Goal: Check status: Check status

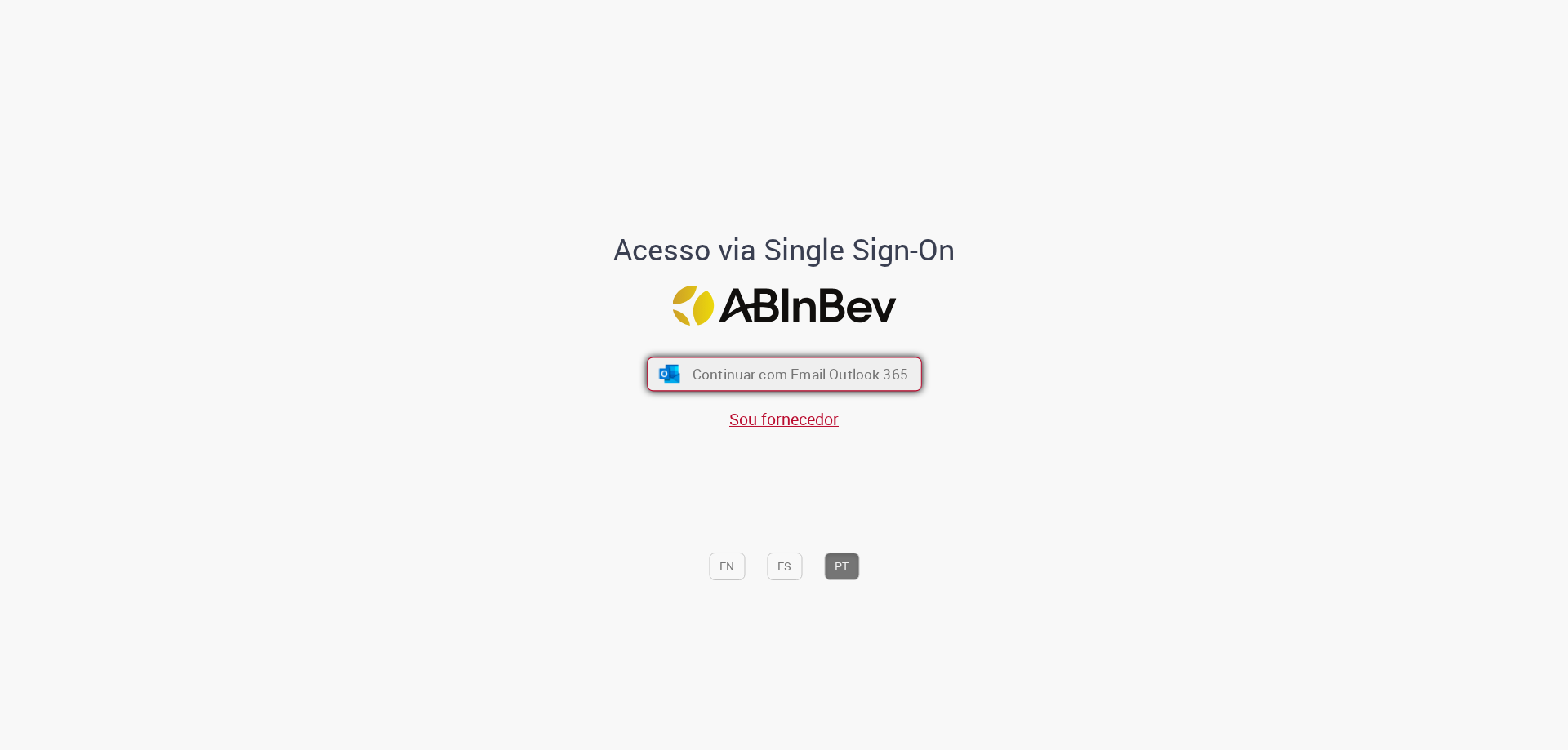
click at [681, 376] on button "Continuar com Email Outlook 365" at bounding box center [784, 375] width 275 height 35
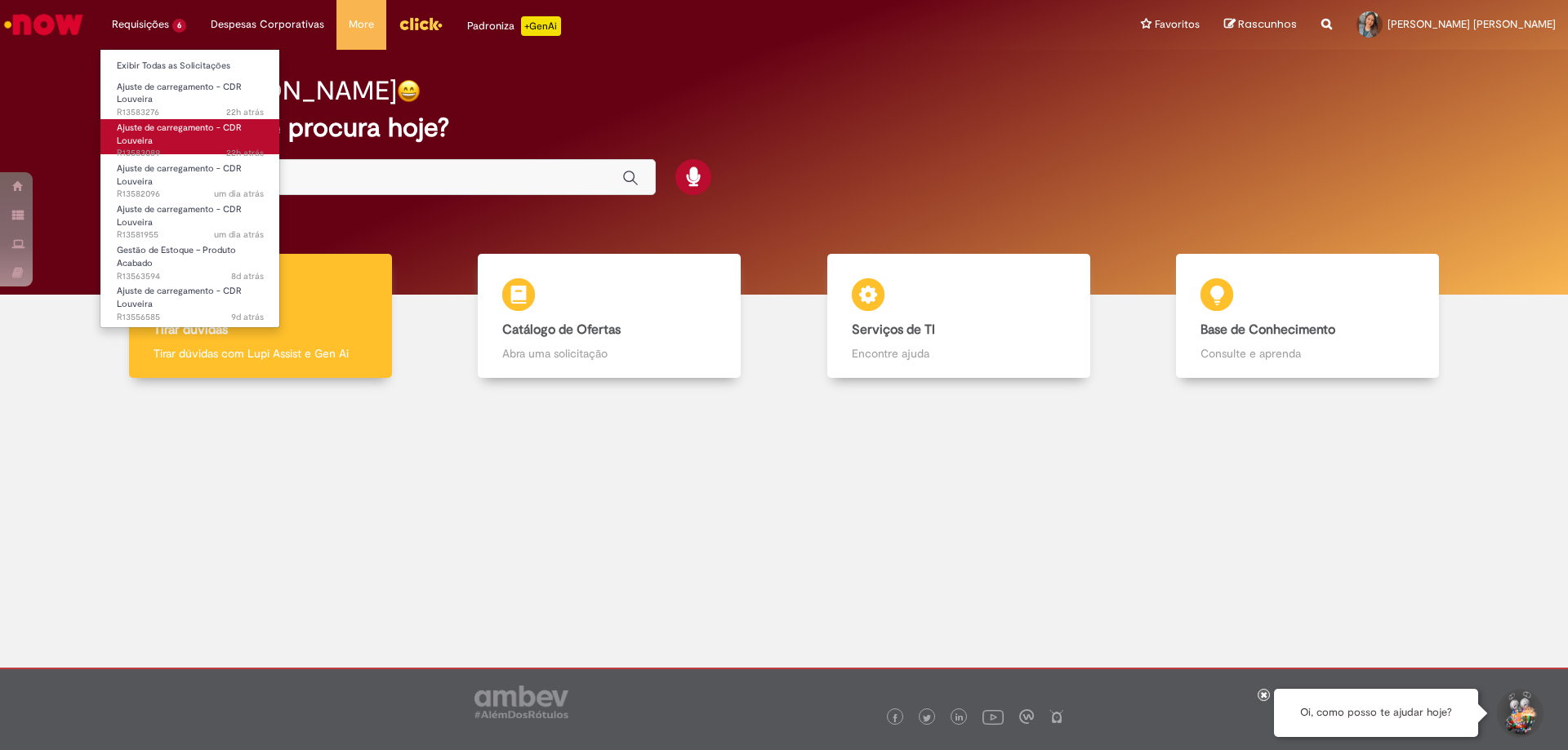
click at [157, 153] on span "22h atrás 22 horas atrás R13583089" at bounding box center [190, 153] width 147 height 13
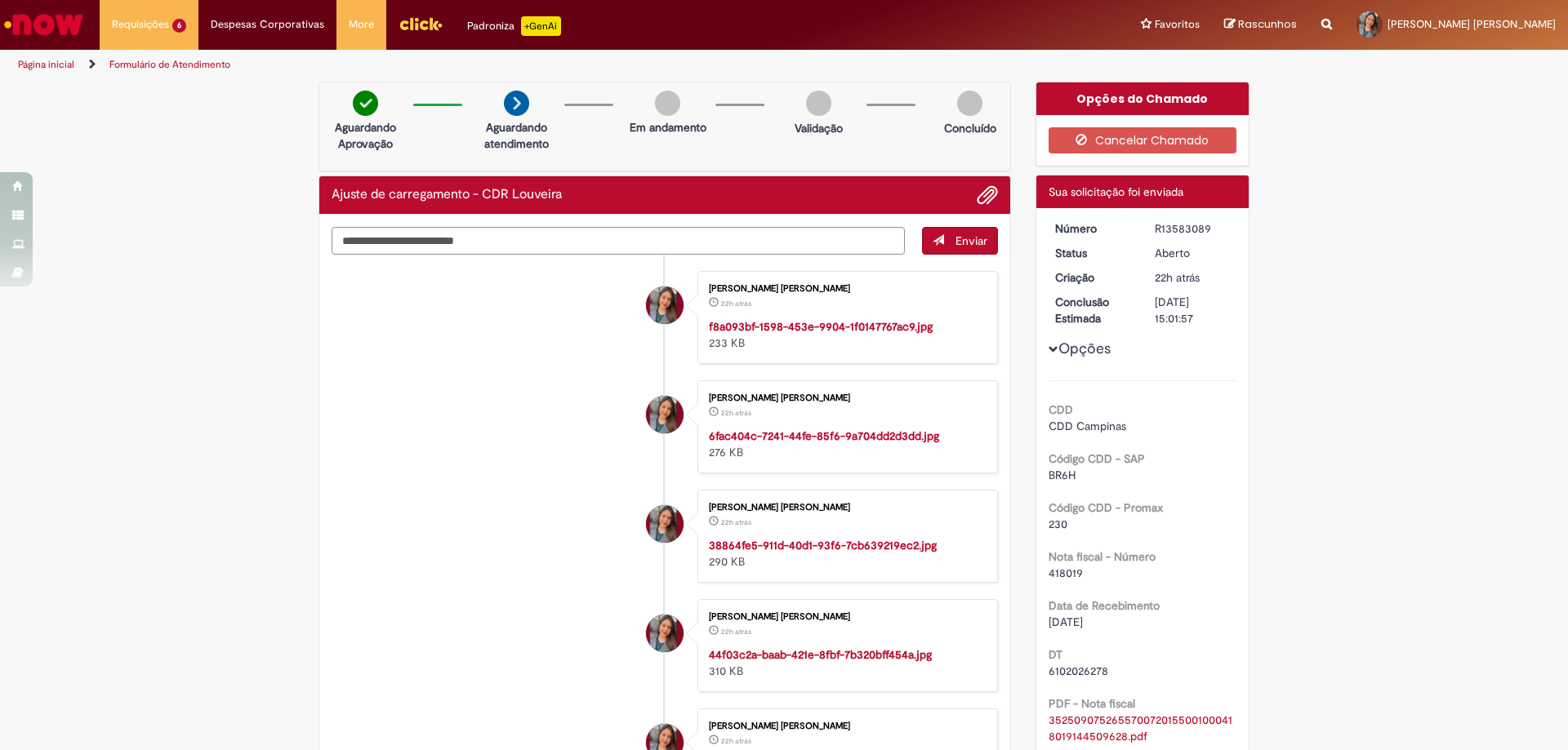
click at [1177, 231] on div "R13583089" at bounding box center [1192, 229] width 76 height 16
copy div "R13583089"
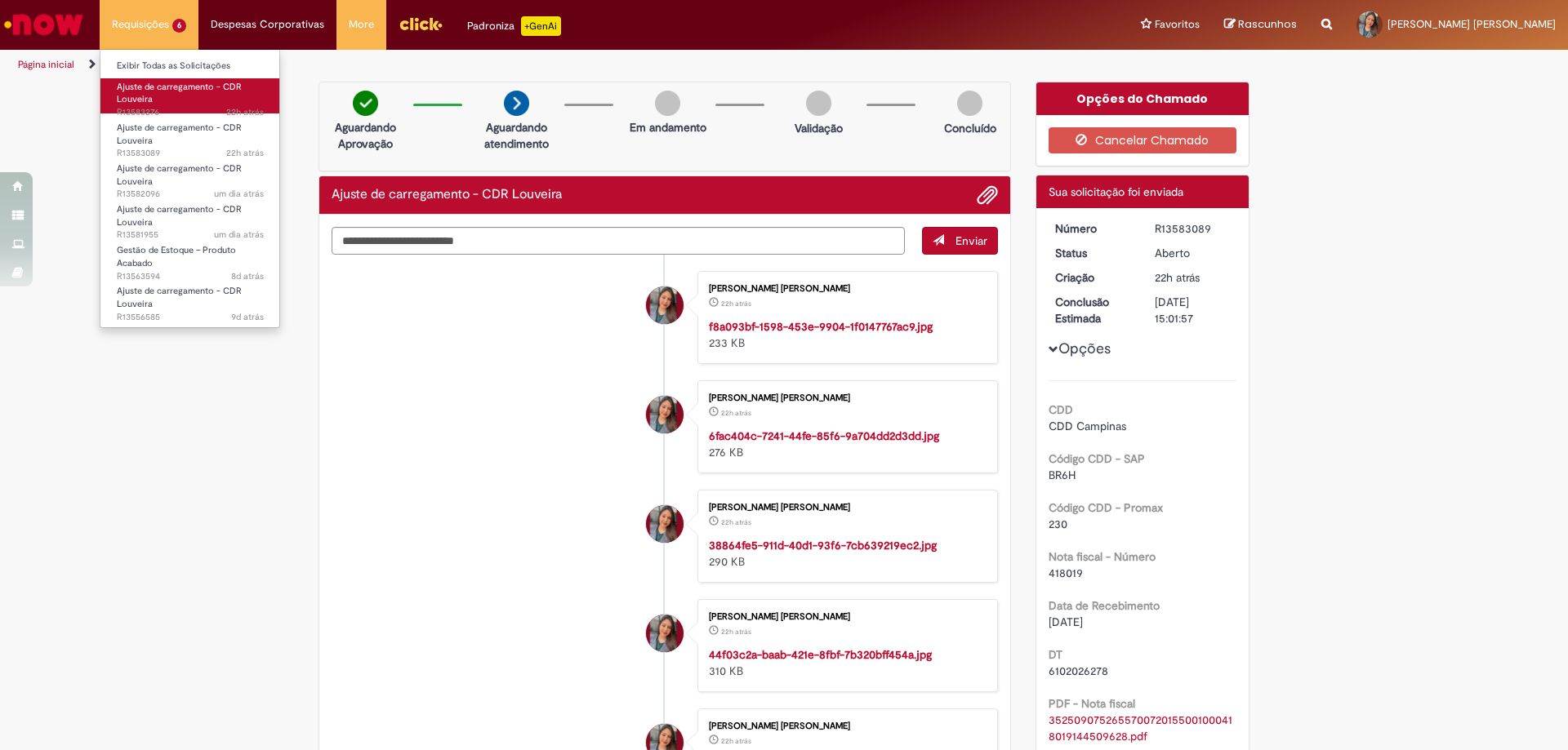
click at [175, 84] on span "Ajuste de carregamento - CDR Louveira" at bounding box center [179, 94] width 125 height 26
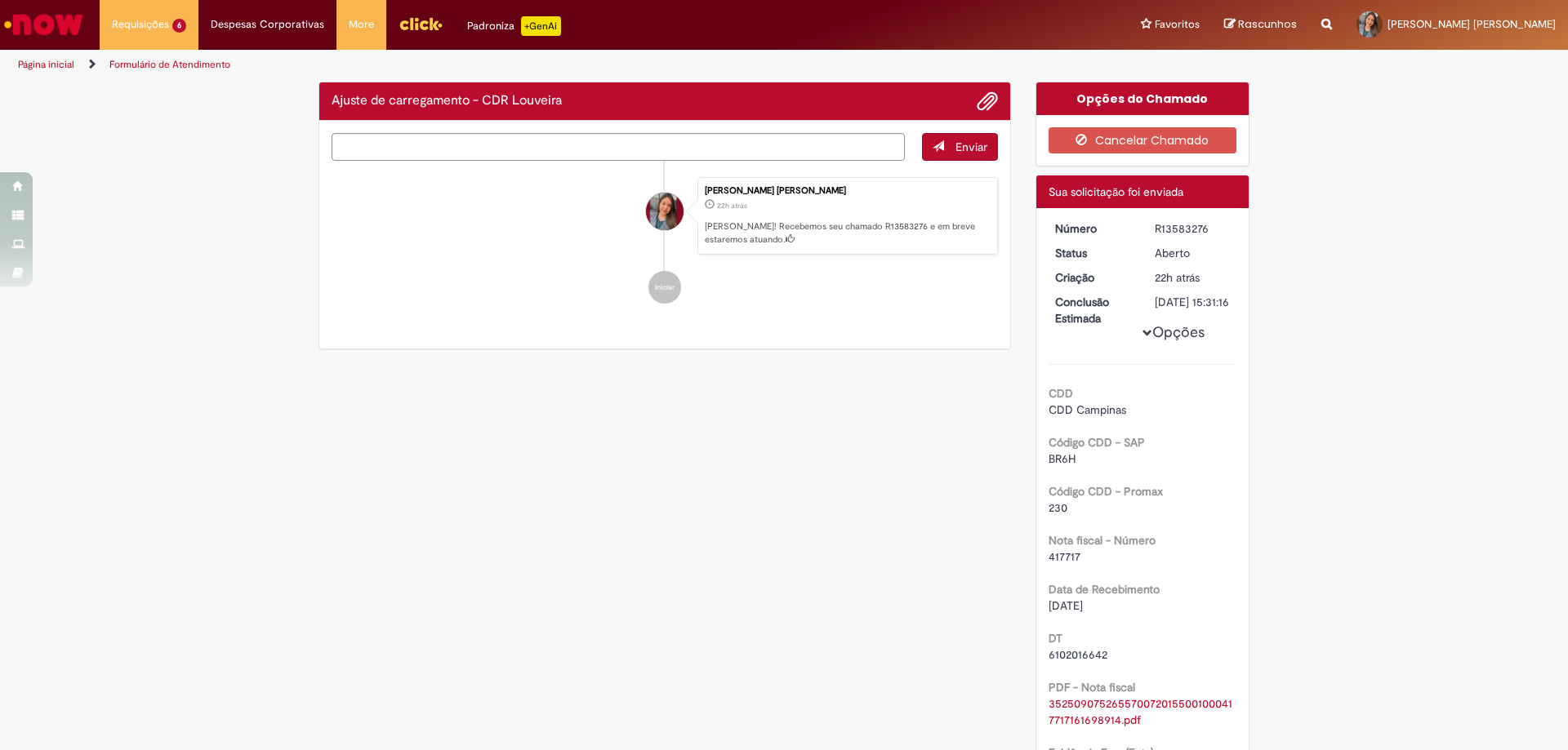
click at [157, 312] on div "Verificar Código [PERSON_NAME] Ajuste de carregamento - CDR Louveira Enviar [PE…" at bounding box center [784, 644] width 1568 height 1125
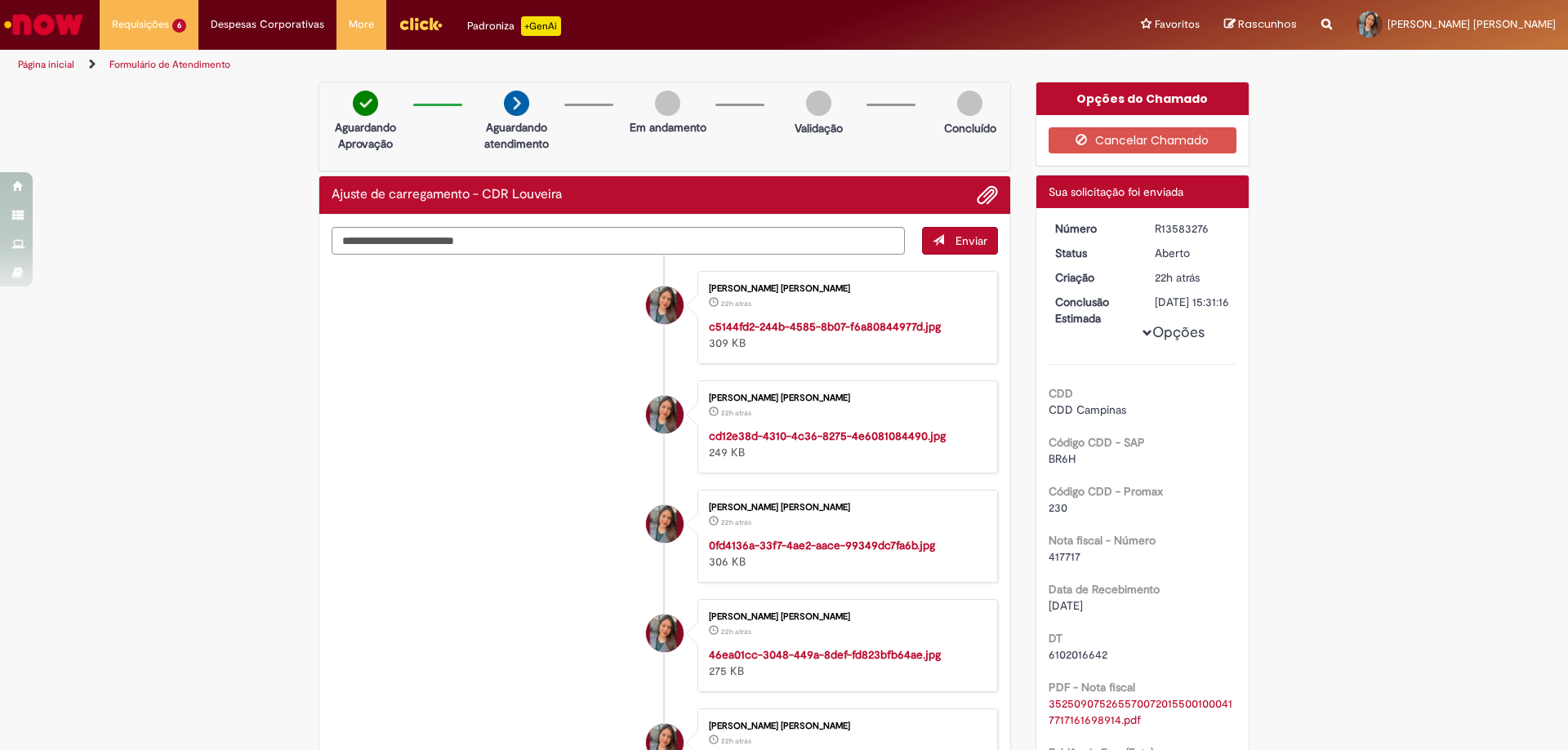
click at [1174, 229] on div "R13583276" at bounding box center [1192, 229] width 76 height 16
click at [1173, 229] on div "R13583276" at bounding box center [1192, 229] width 76 height 16
copy div "R13583276"
